Goal: Task Accomplishment & Management: Manage account settings

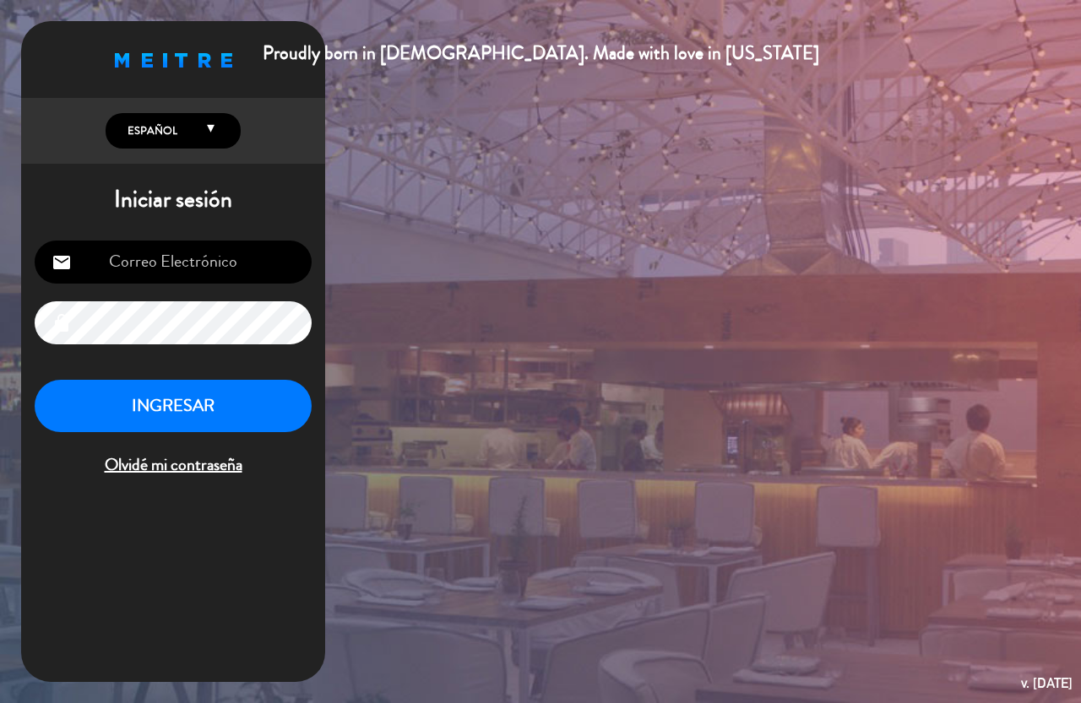
type input "[EMAIL_ADDRESS][PERSON_NAME][DOMAIN_NAME]"
click at [204, 407] on button "INGRESAR" at bounding box center [173, 406] width 277 height 53
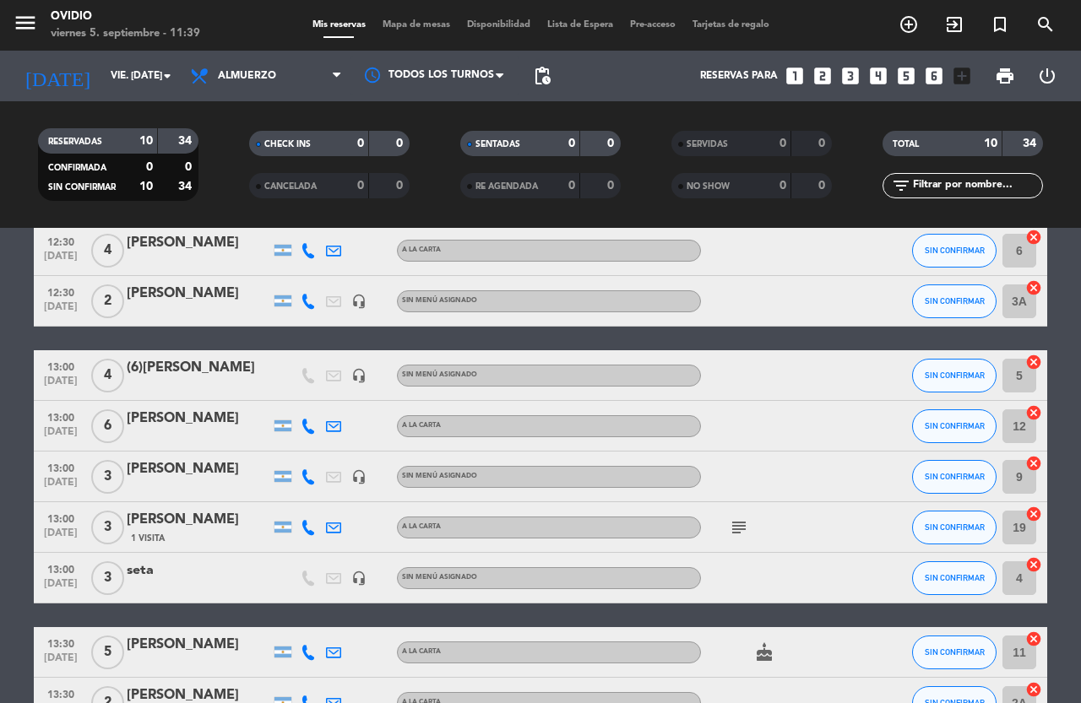
scroll to position [253, 0]
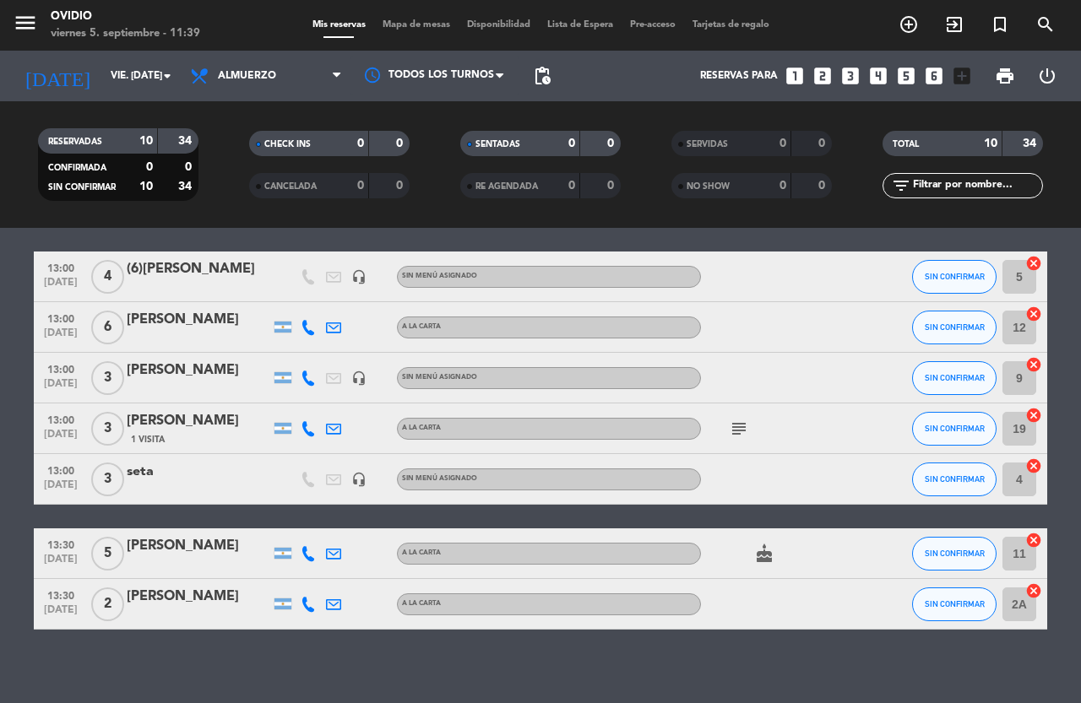
click at [738, 437] on icon "subject" at bounding box center [739, 429] width 20 height 20
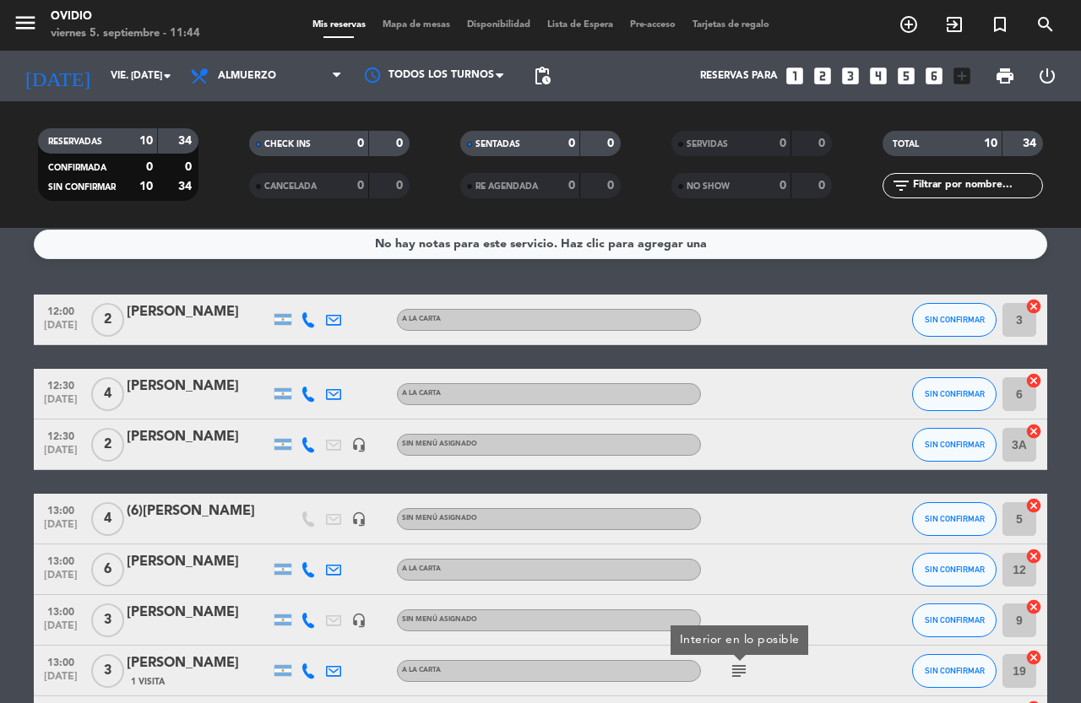
scroll to position [0, 0]
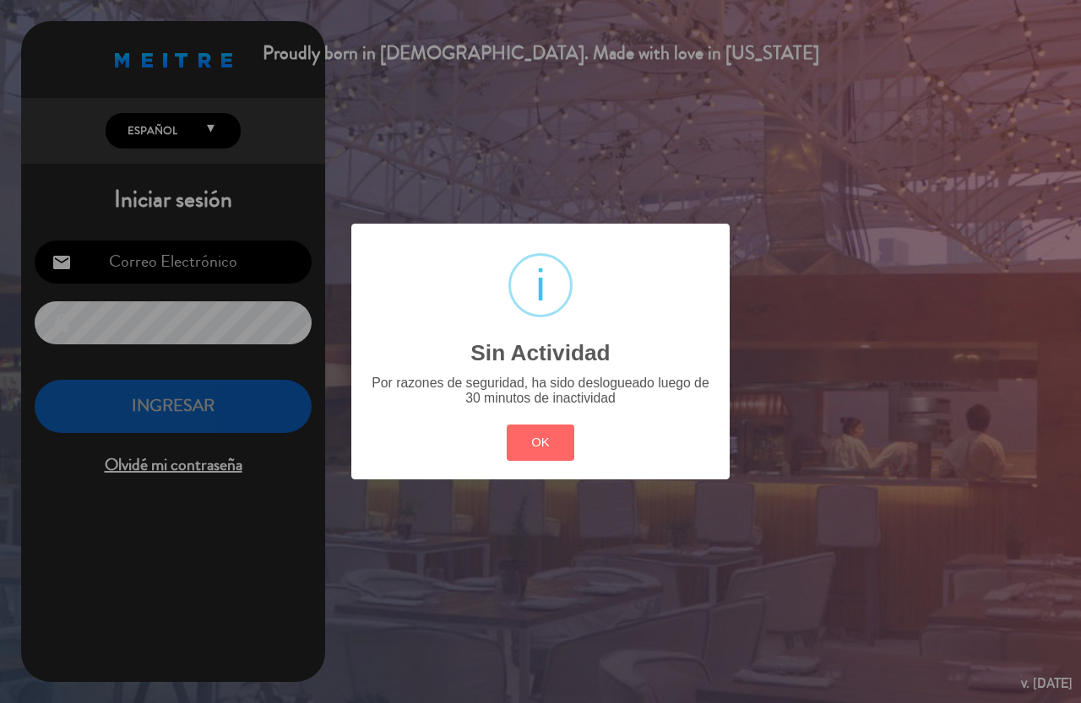
type input "[EMAIL_ADDRESS][PERSON_NAME][DOMAIN_NAME]"
